Goal: Task Accomplishment & Management: Manage account settings

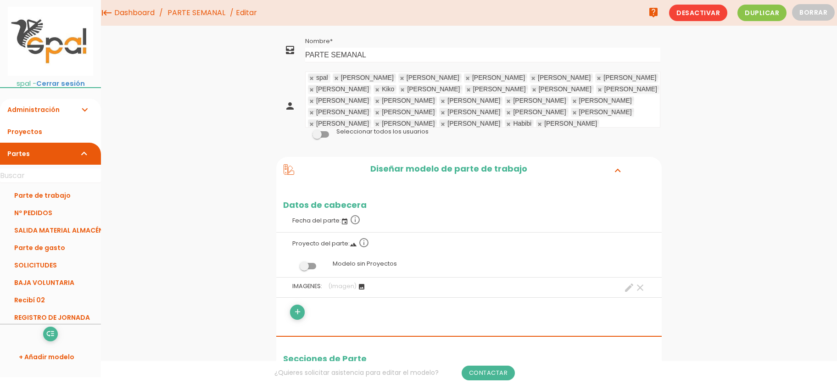
scroll to position [199, 0]
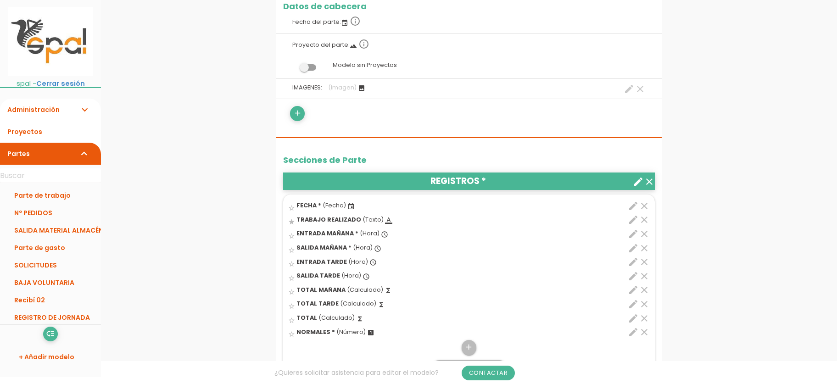
click at [641, 334] on icon "clear" at bounding box center [644, 332] width 11 height 11
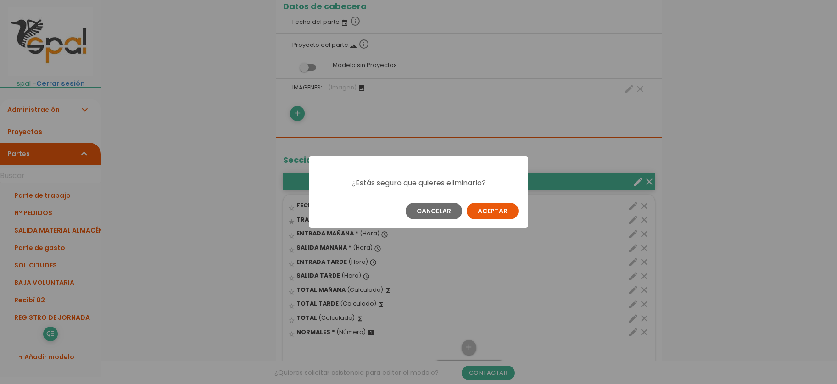
scroll to position [0, 0]
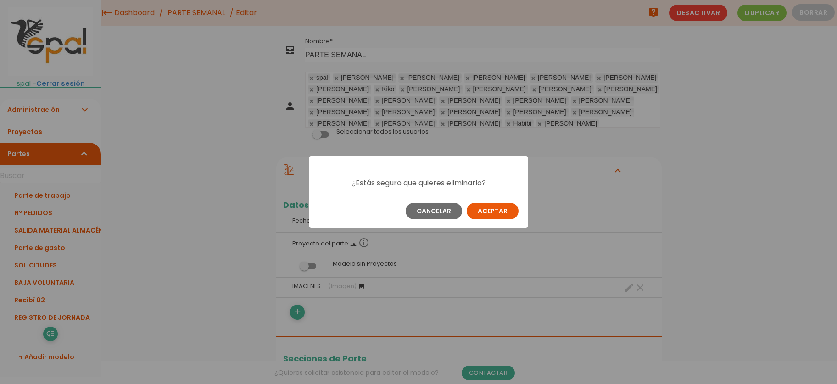
click at [493, 213] on button "Aceptar" at bounding box center [493, 211] width 52 height 17
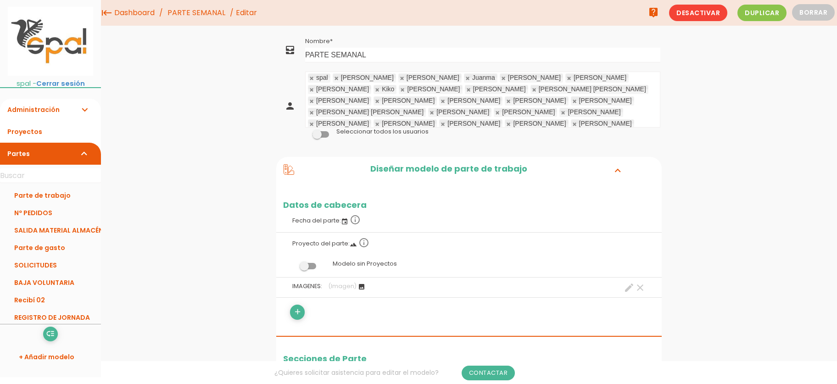
click at [345, 288] on span "(Imagen)" at bounding box center [342, 286] width 28 height 8
click at [299, 289] on span "IMAGENES:" at bounding box center [307, 286] width 30 height 8
click at [624, 289] on icon "create" at bounding box center [628, 287] width 11 height 11
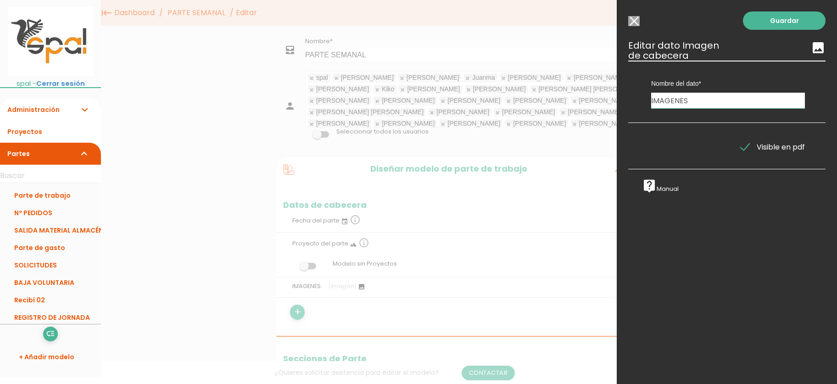
click at [638, 25] on input "Seleccionar todos los usuarios" at bounding box center [633, 21] width 11 height 10
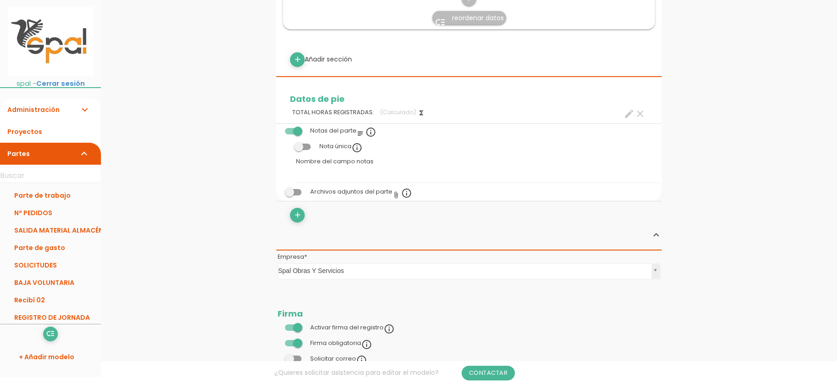
scroll to position [596, 0]
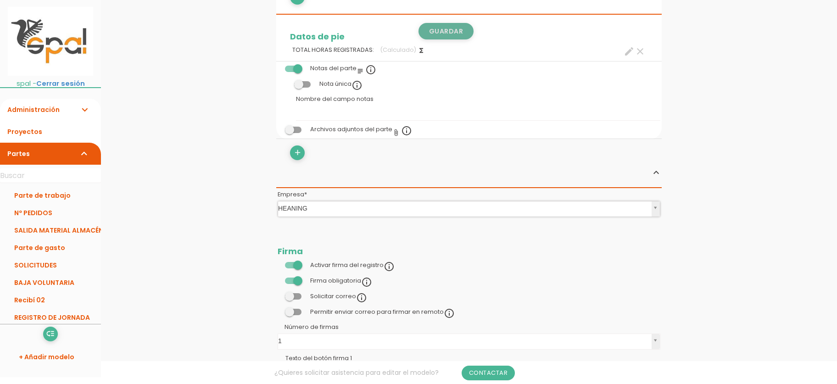
click at [427, 28] on link "Guardar" at bounding box center [445, 31] width 55 height 17
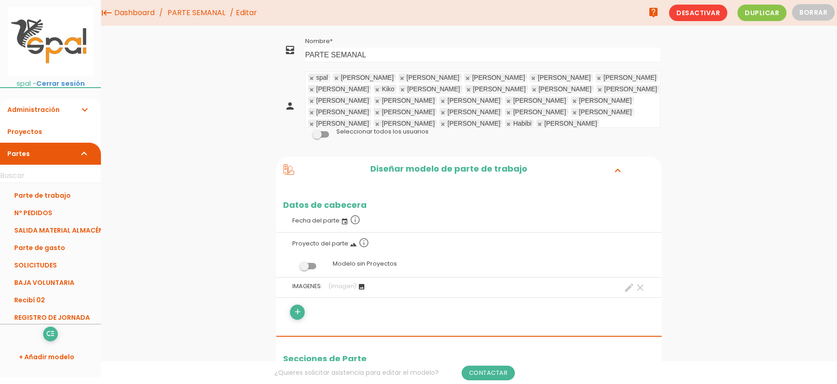
click at [640, 286] on icon "clear" at bounding box center [639, 287] width 11 height 11
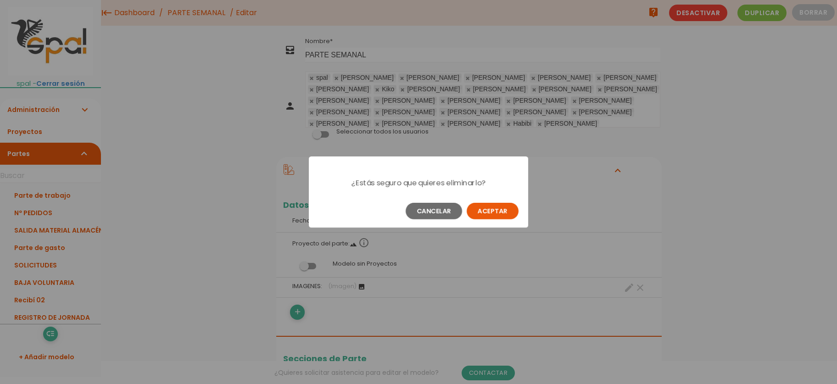
click at [480, 215] on button "Aceptar" at bounding box center [493, 211] width 52 height 17
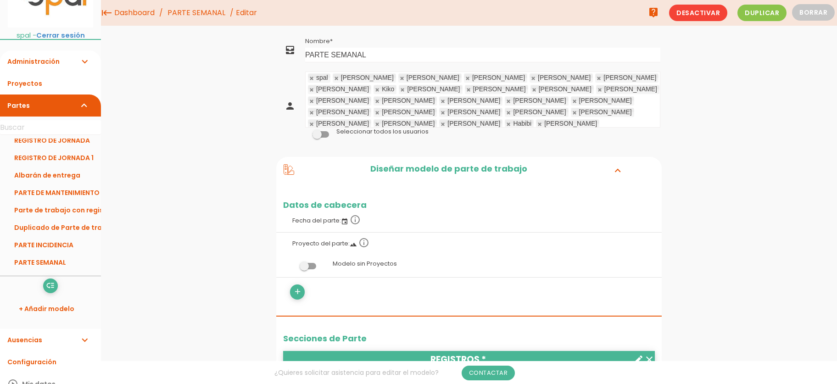
scroll to position [81, 0]
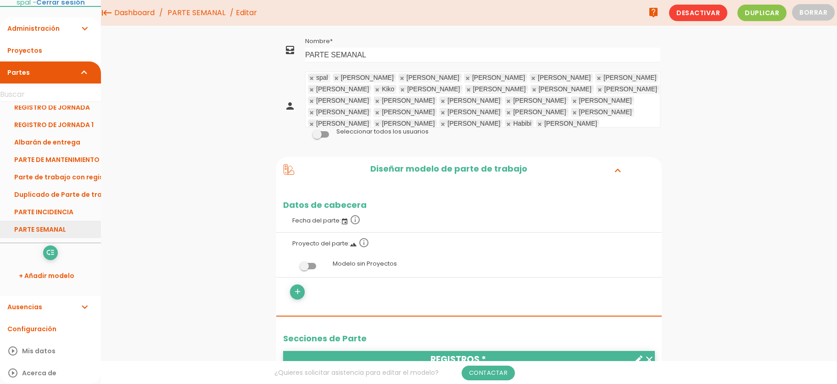
click at [50, 223] on link "PARTE SEMANAL" at bounding box center [50, 229] width 101 height 17
